Goal: Information Seeking & Learning: Learn about a topic

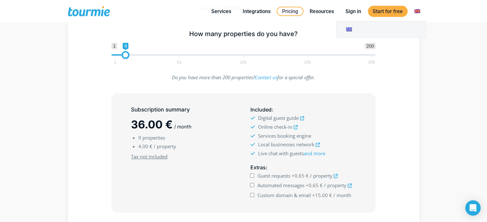
click at [415, 9] on link at bounding box center [416, 11] width 15 height 8
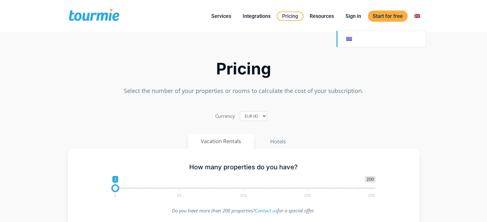
click at [349, 37] on link at bounding box center [380, 39] width 89 height 16
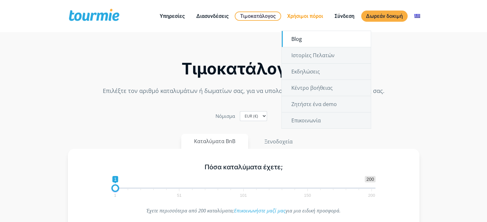
click at [298, 37] on link "Blog" at bounding box center [326, 39] width 89 height 16
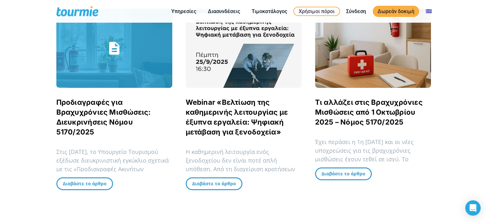
scroll to position [174, 0]
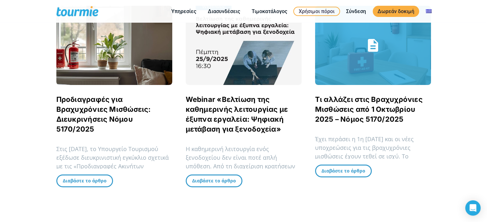
click at [384, 108] on link "Τι αλλάζει στις Βραχυχρόνιες Μισθώσεις από 1 Οκτωβρίου 2025 – Νόμος 5170/2025" at bounding box center [369, 109] width 108 height 28
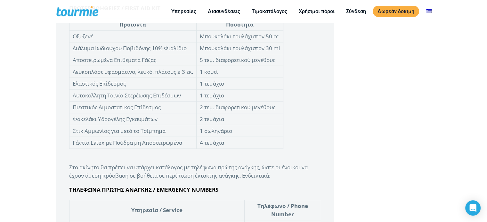
scroll to position [1516, 0]
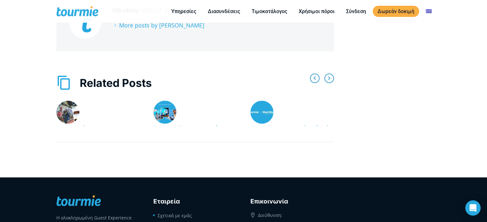
scroll to position [2796, 0]
